Goal: Task Accomplishment & Management: Manage account settings

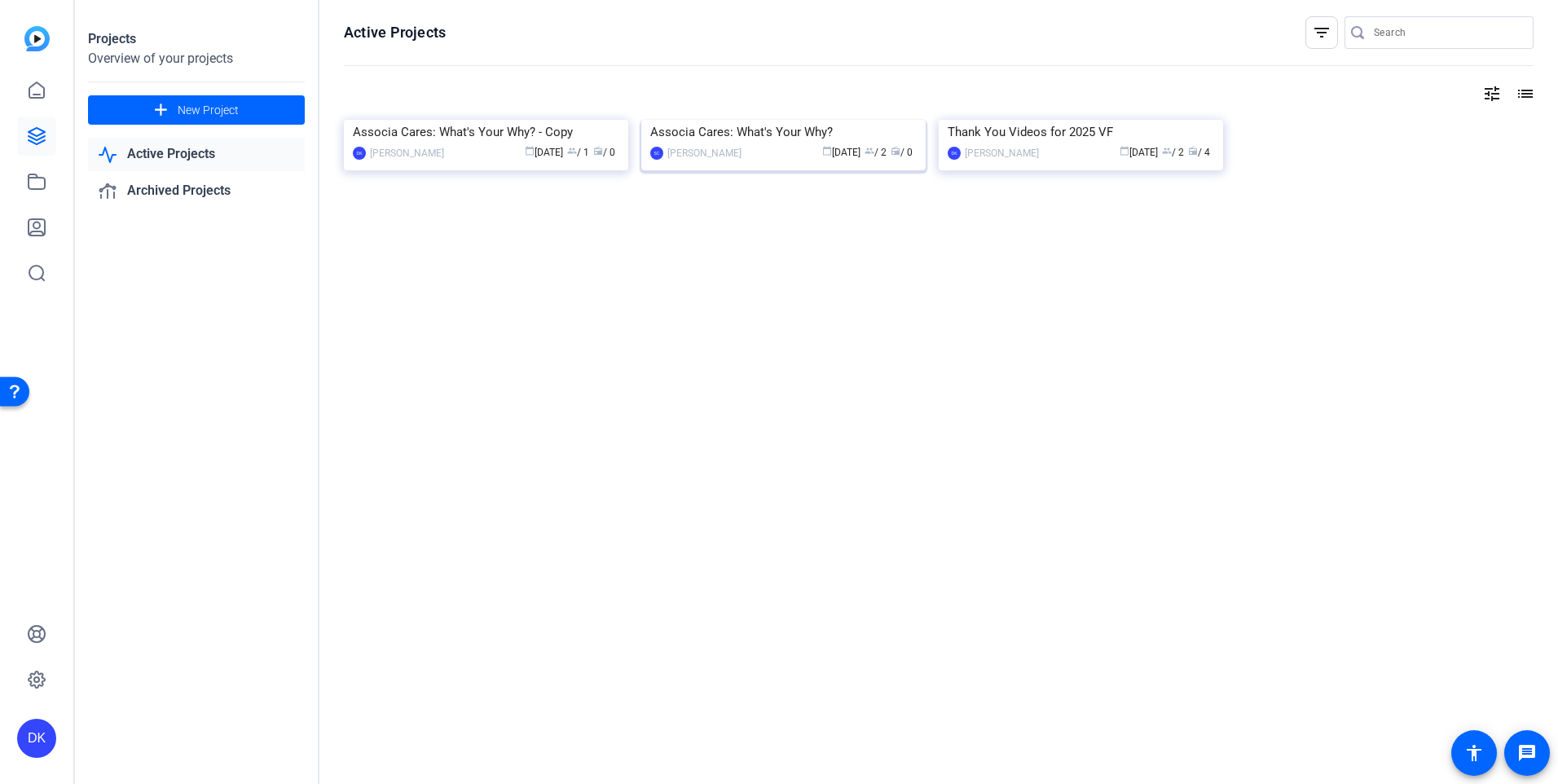
click at [728, 144] on div "Associa Cares: What's Your Why?" at bounding box center [783, 132] width 267 height 25
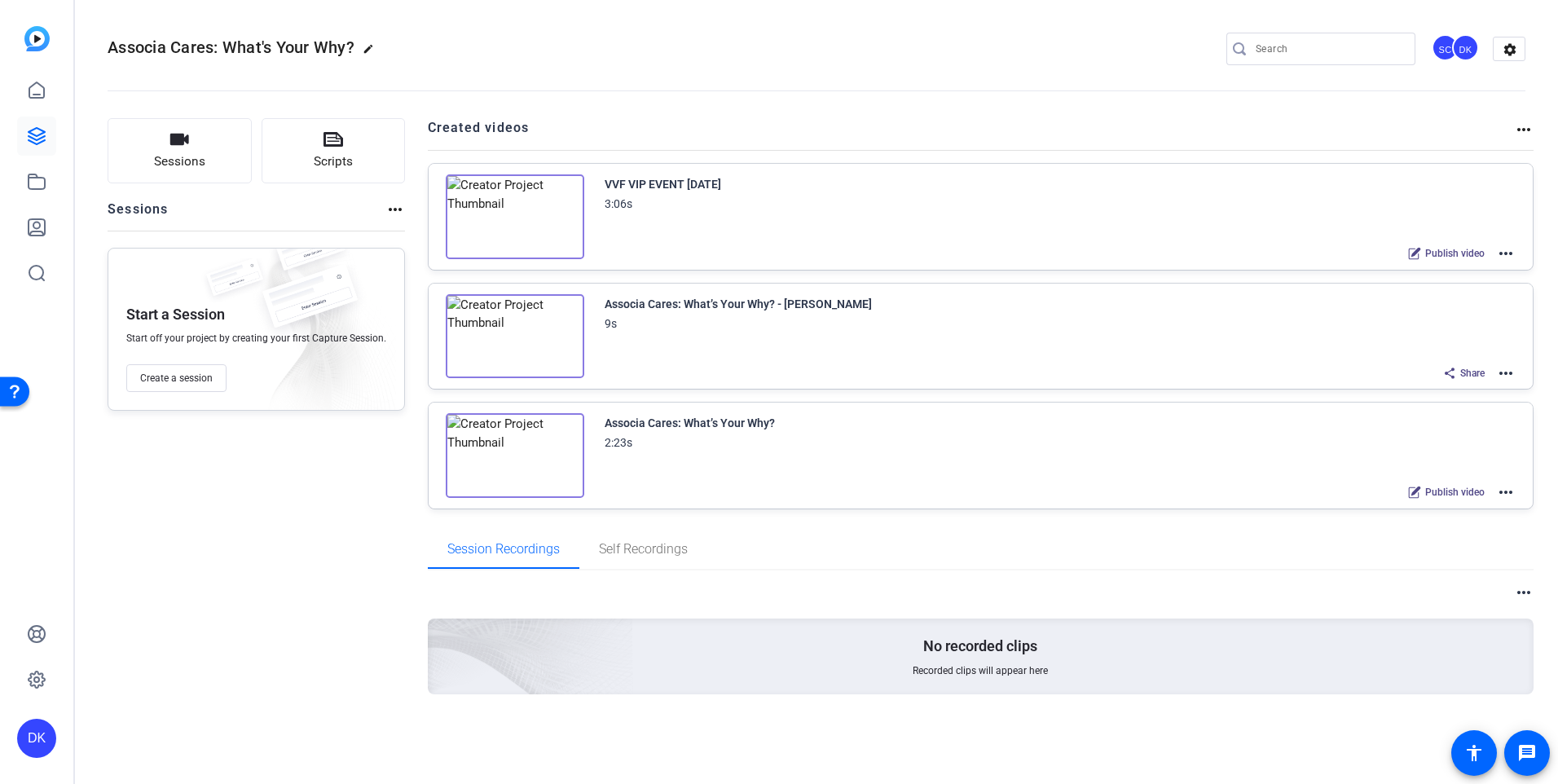
click at [1501, 252] on mat-icon "more_horiz" at bounding box center [1506, 253] width 19 height 19
click at [1429, 334] on span "Archive" at bounding box center [1446, 334] width 113 height 19
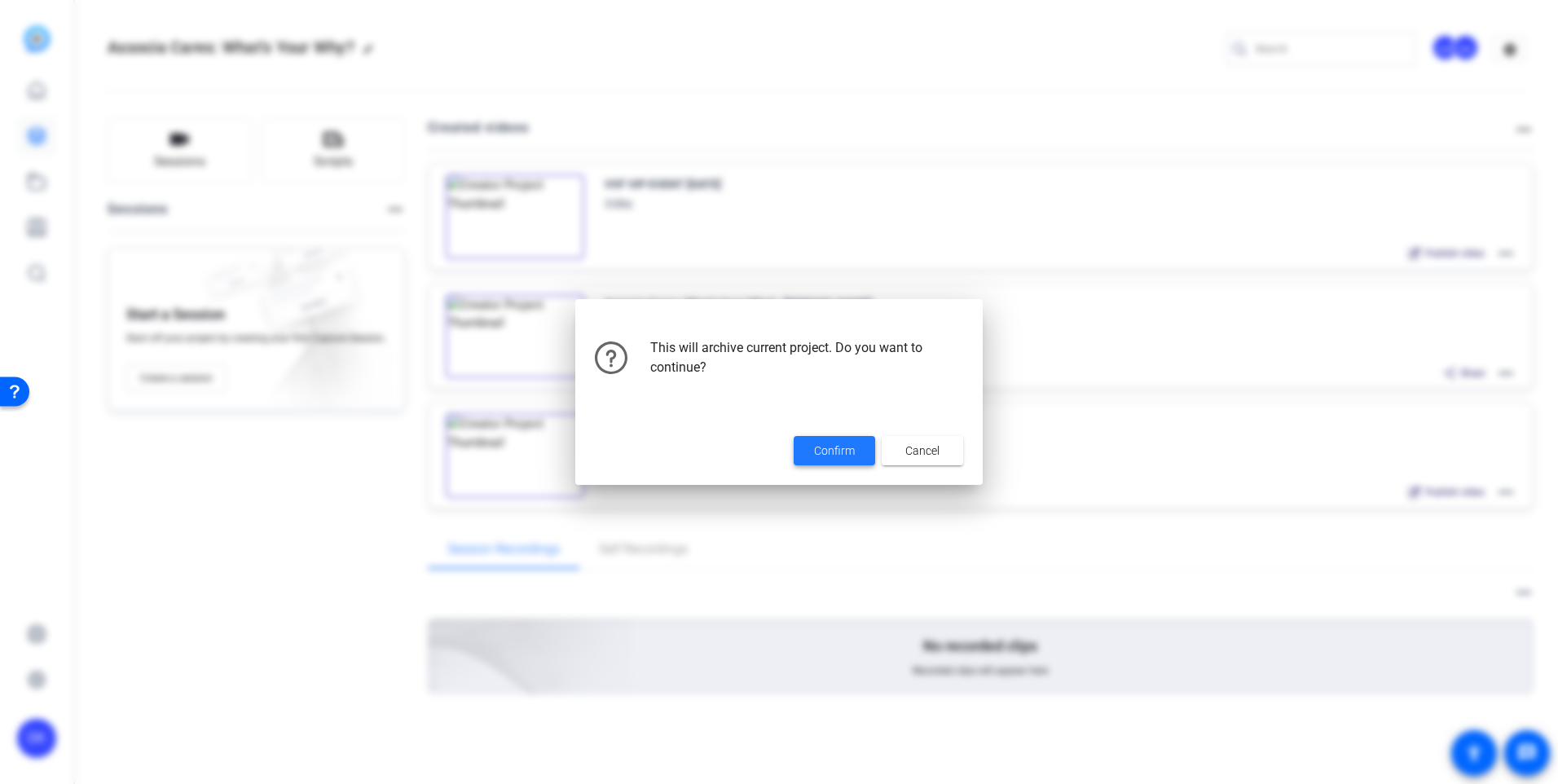
click at [822, 446] on span "Confirm" at bounding box center [835, 450] width 41 height 17
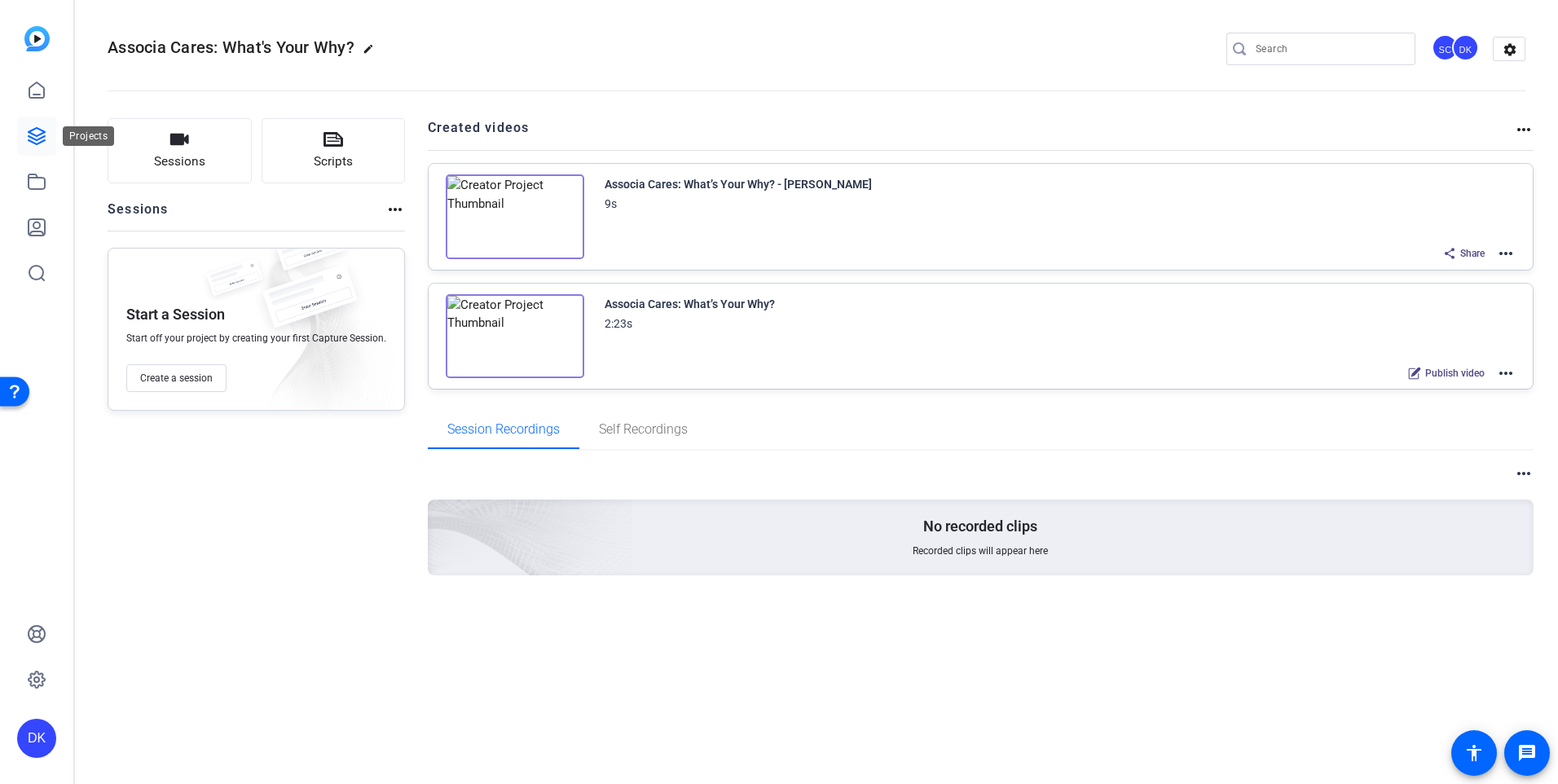
click at [42, 132] on icon at bounding box center [36, 136] width 19 height 19
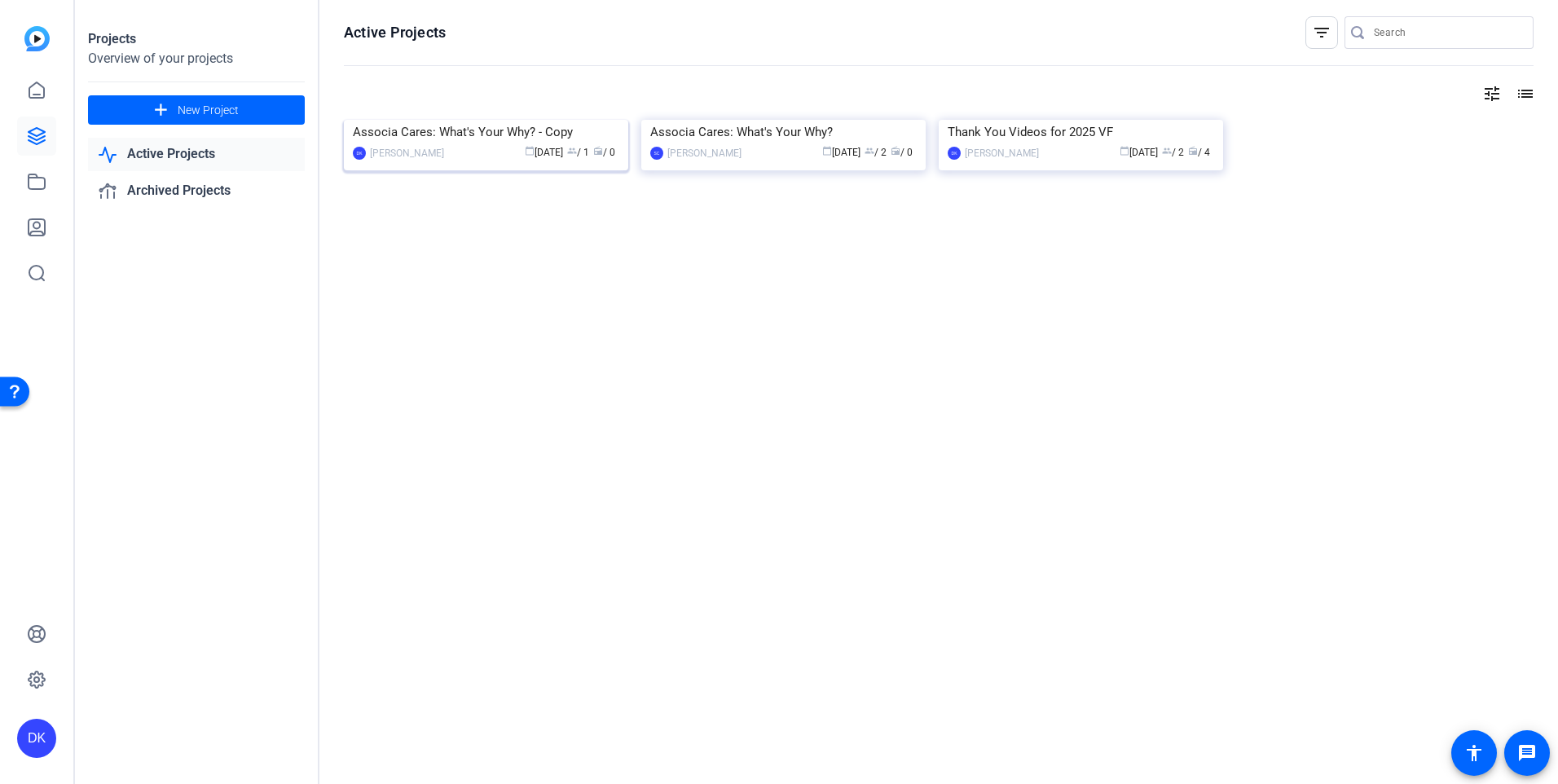
click at [561, 144] on div "Associa Cares: What's Your Why? - Copy" at bounding box center [486, 132] width 267 height 25
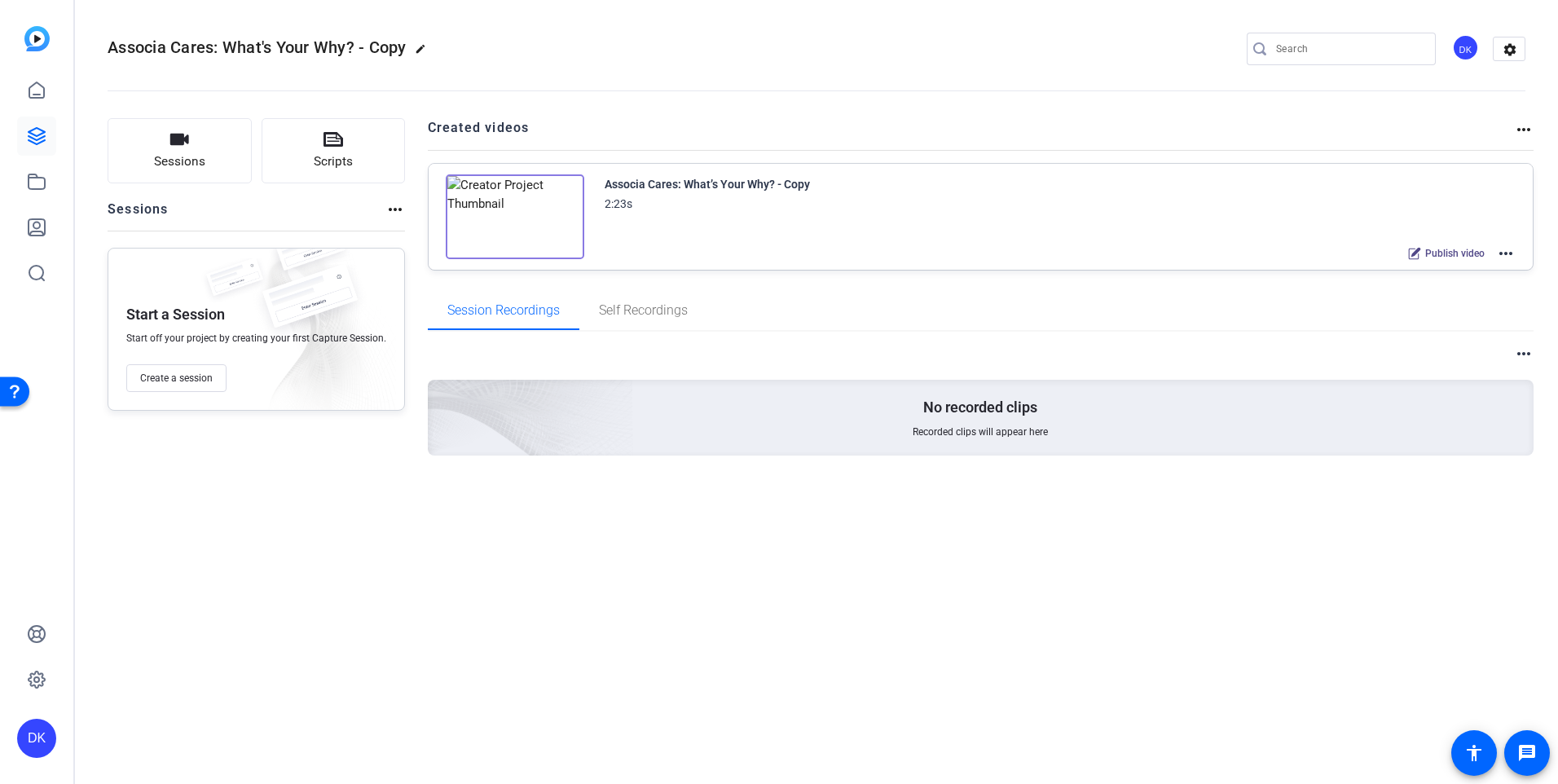
click at [1508, 249] on mat-icon "more_horiz" at bounding box center [1506, 253] width 19 height 19
click at [1403, 292] on span "Duplicate here" at bounding box center [1446, 293] width 113 height 19
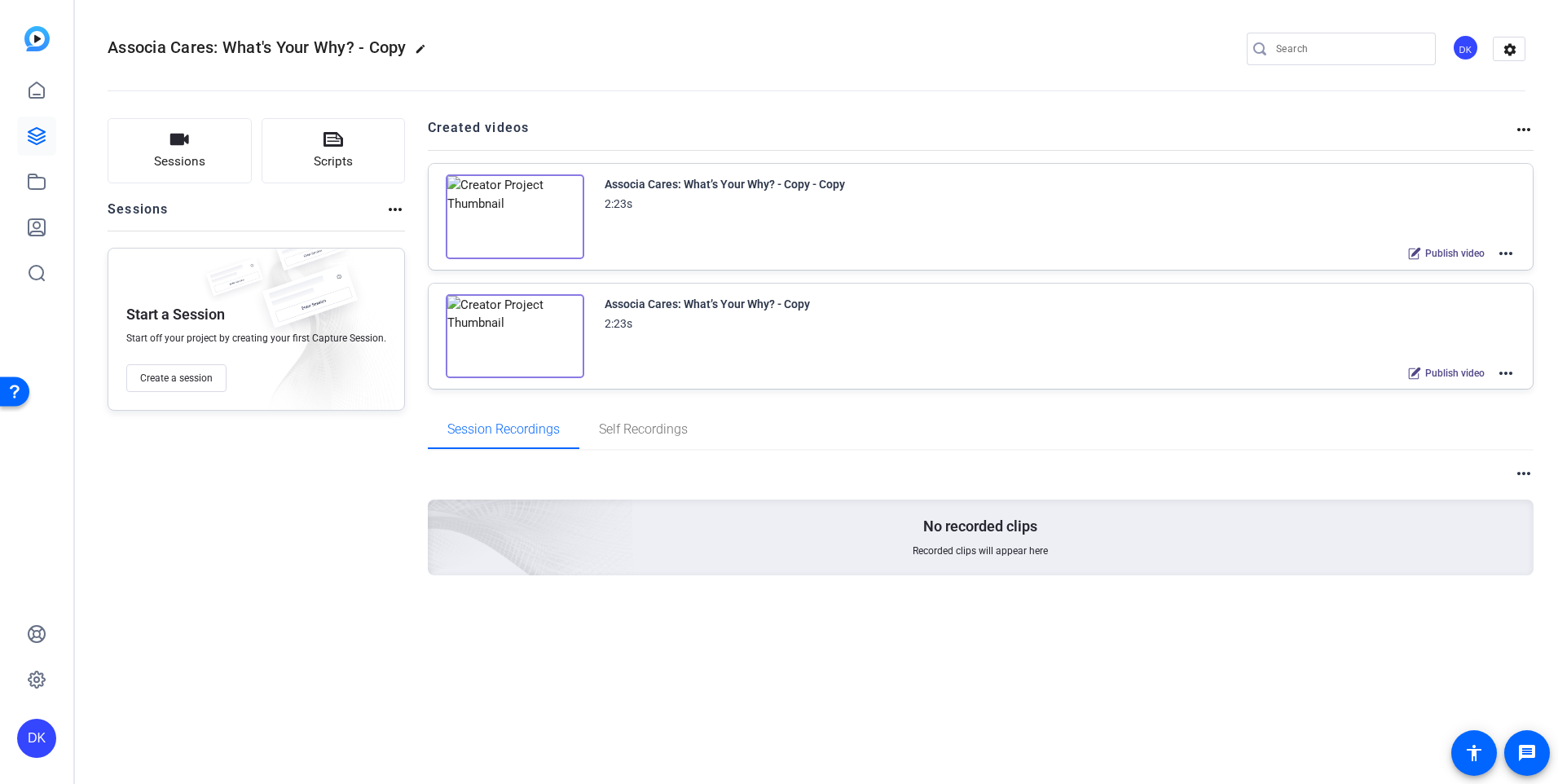
click at [1510, 375] on mat-icon "more_horiz" at bounding box center [1506, 373] width 19 height 19
click at [1403, 397] on span "Edit in Creator" at bounding box center [1446, 392] width 113 height 19
